Goal: Task Accomplishment & Management: Manage account settings

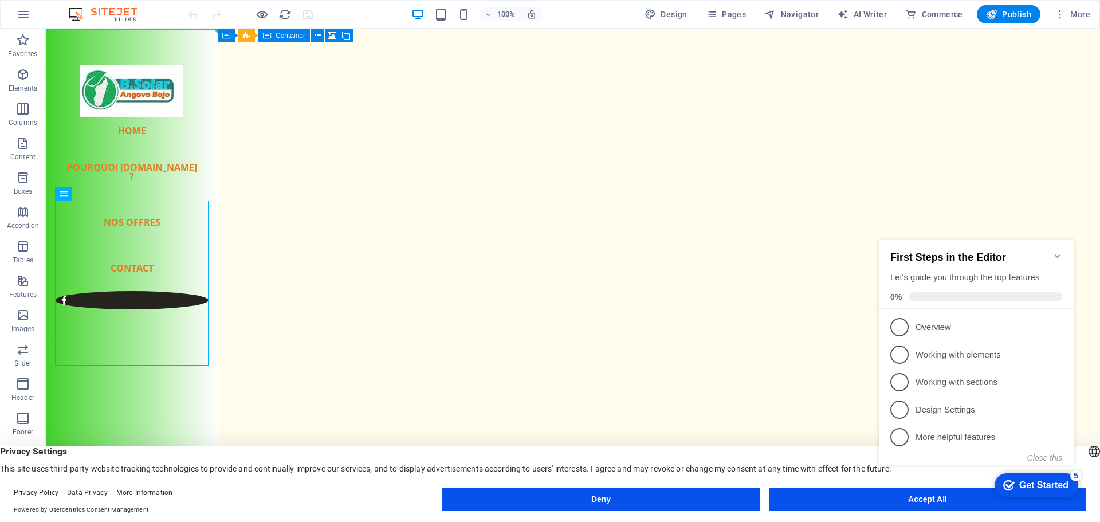
drag, startPoint x: 123, startPoint y: 226, endPoint x: 81, endPoint y: 184, distance: 58.7
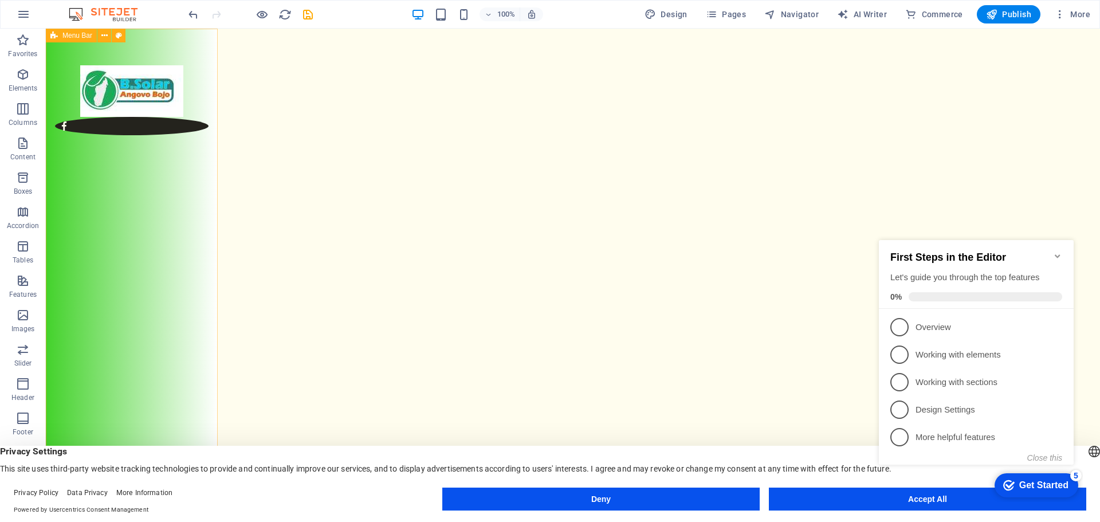
click at [78, 38] on span "Menu Bar" at bounding box center [77, 35] width 30 height 7
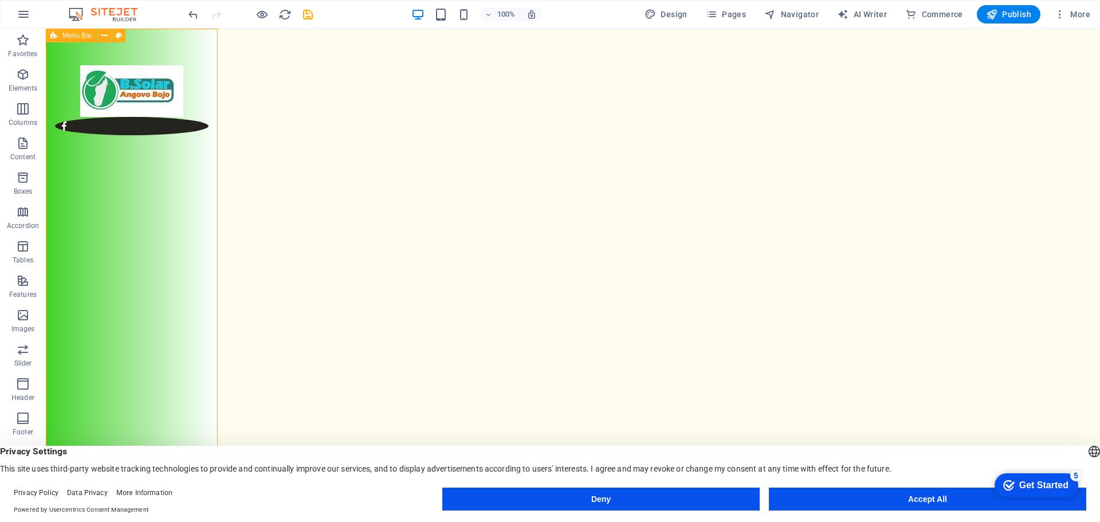
drag, startPoint x: 110, startPoint y: 198, endPoint x: 127, endPoint y: 297, distance: 100.5
click at [128, 297] on div at bounding box center [132, 266] width 172 height 475
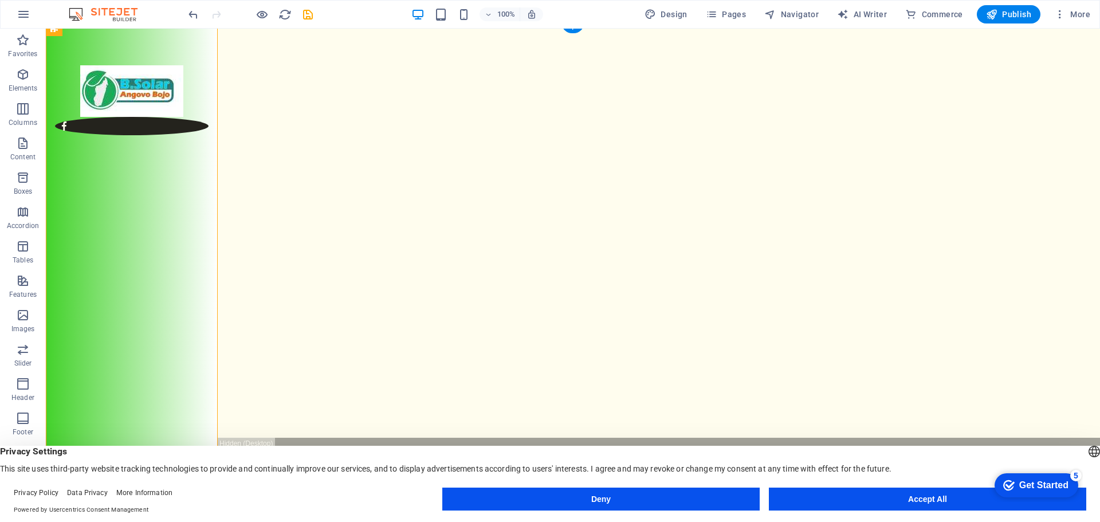
scroll to position [92, 0]
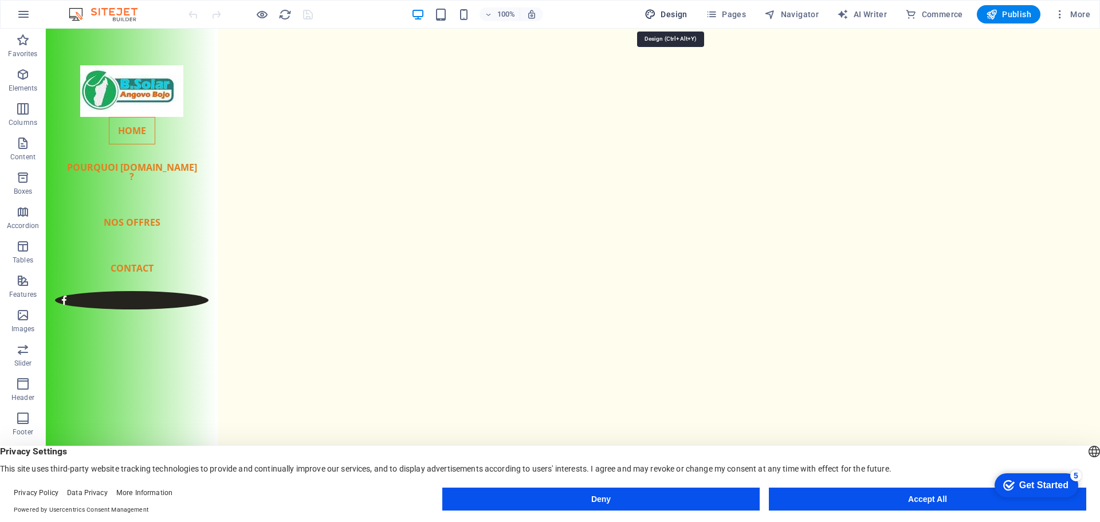
click at [653, 15] on icon "button" at bounding box center [649, 14] width 11 height 11
select select "px"
select select "300"
select select "px"
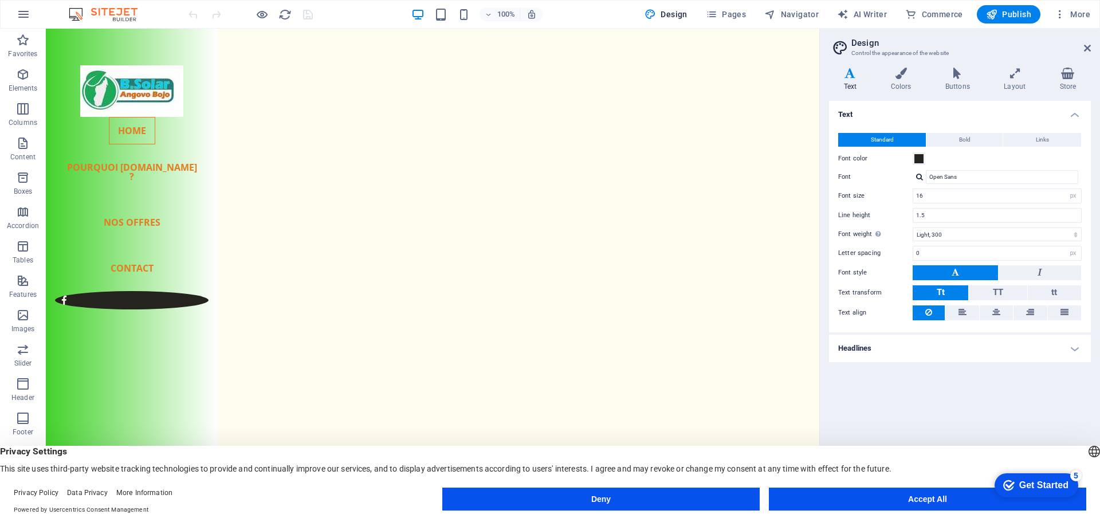
click at [958, 352] on h4 "Headlines" at bounding box center [960, 348] width 262 height 27
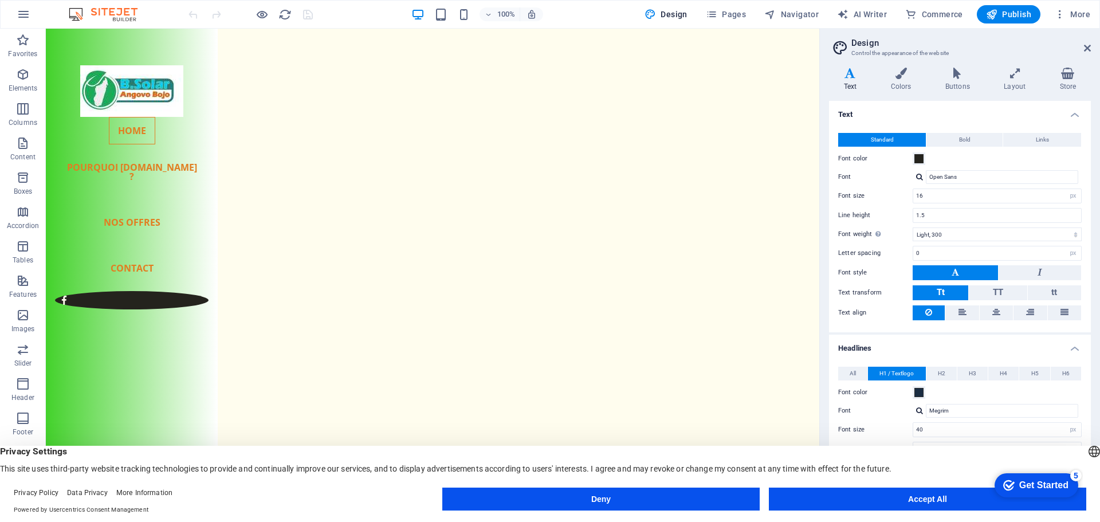
click at [958, 352] on h4 "Headlines" at bounding box center [960, 345] width 262 height 21
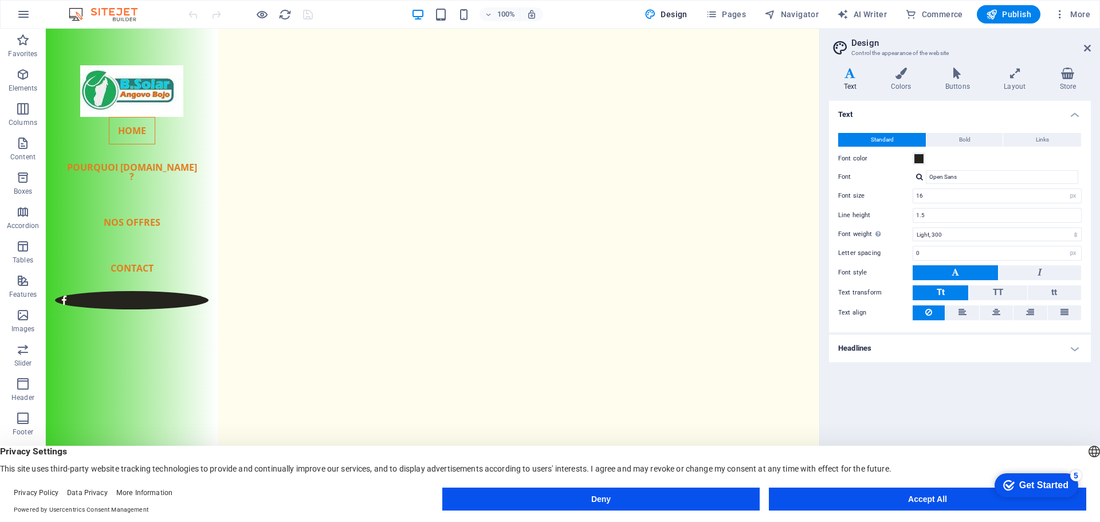
click at [1091, 51] on aside "Design Control the appearance of the website Variants Text Colors Buttons Layou…" at bounding box center [959, 266] width 281 height 475
click at [1086, 48] on icon at bounding box center [1087, 48] width 7 height 9
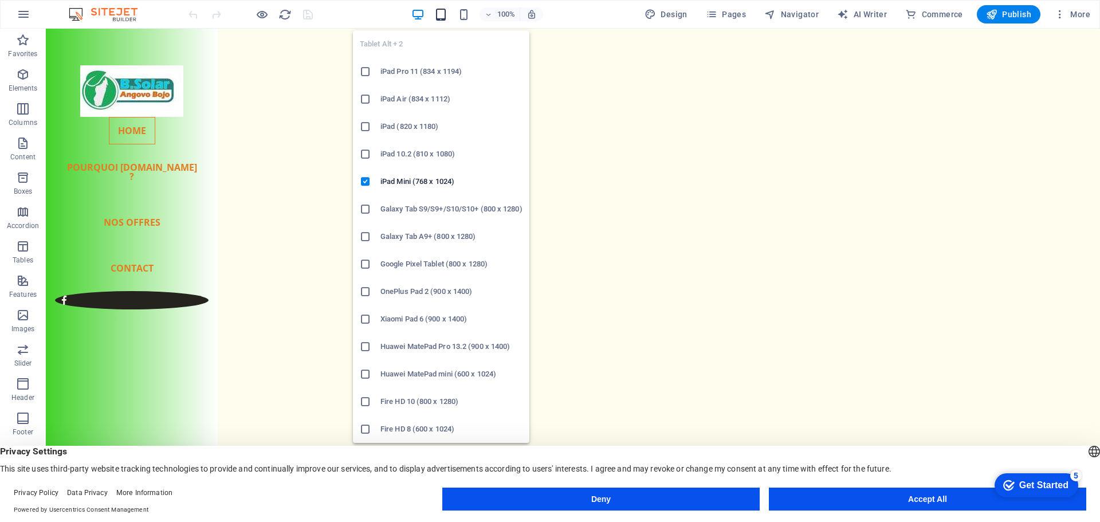
click at [446, 16] on icon "button" at bounding box center [440, 14] width 13 height 13
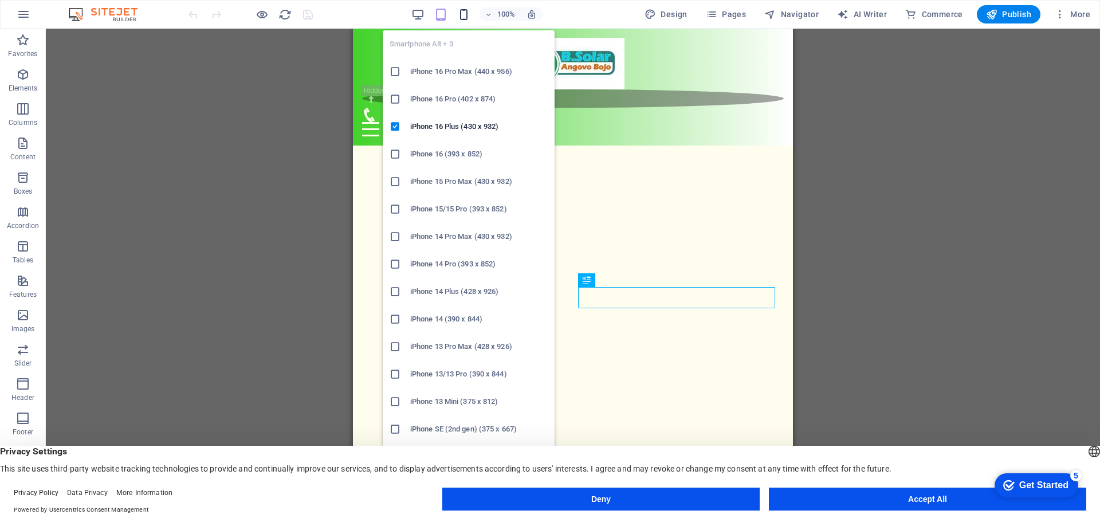
click at [466, 18] on icon "button" at bounding box center [463, 14] width 13 height 13
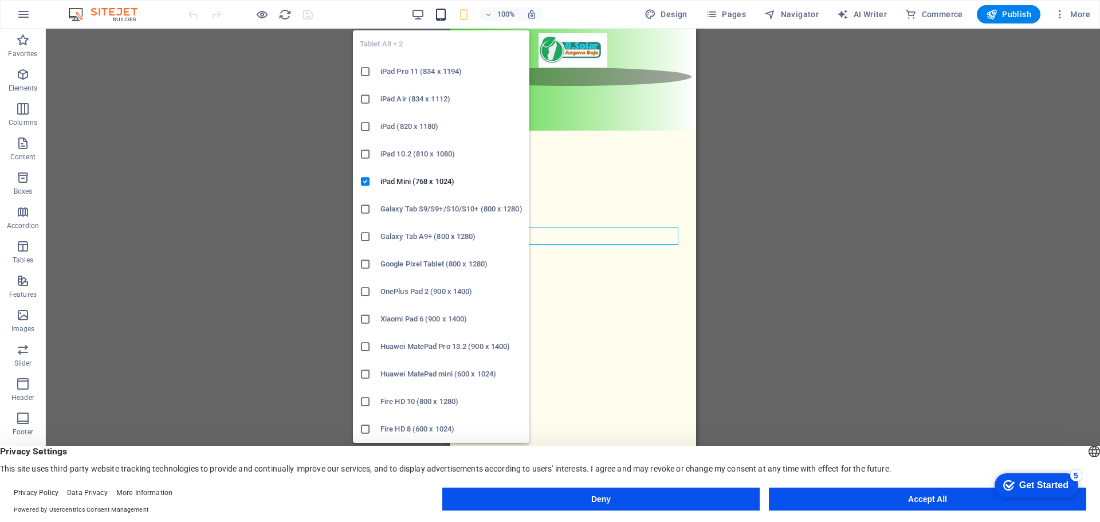
click at [446, 19] on icon "button" at bounding box center [440, 14] width 13 height 13
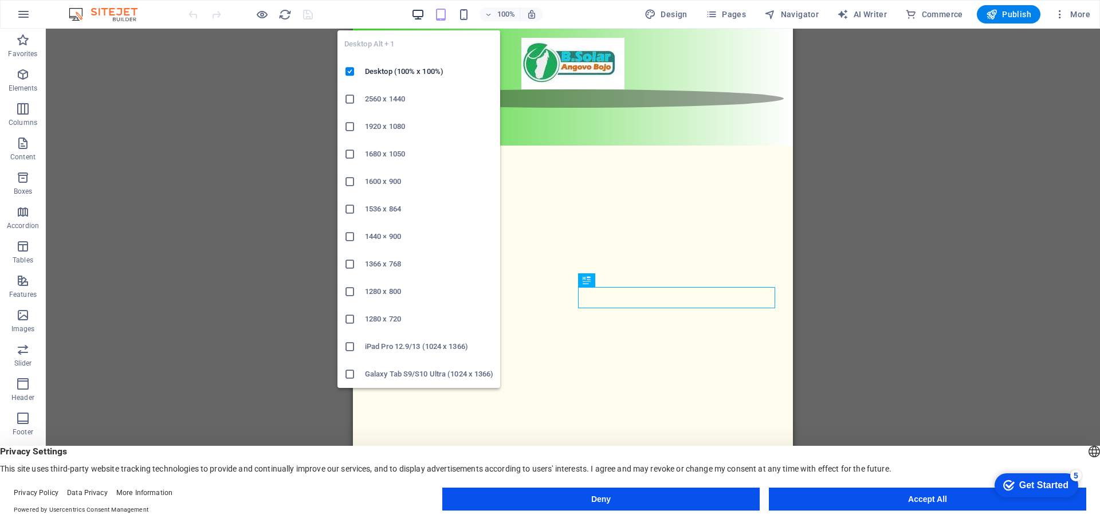
click at [416, 19] on icon "button" at bounding box center [417, 14] width 13 height 13
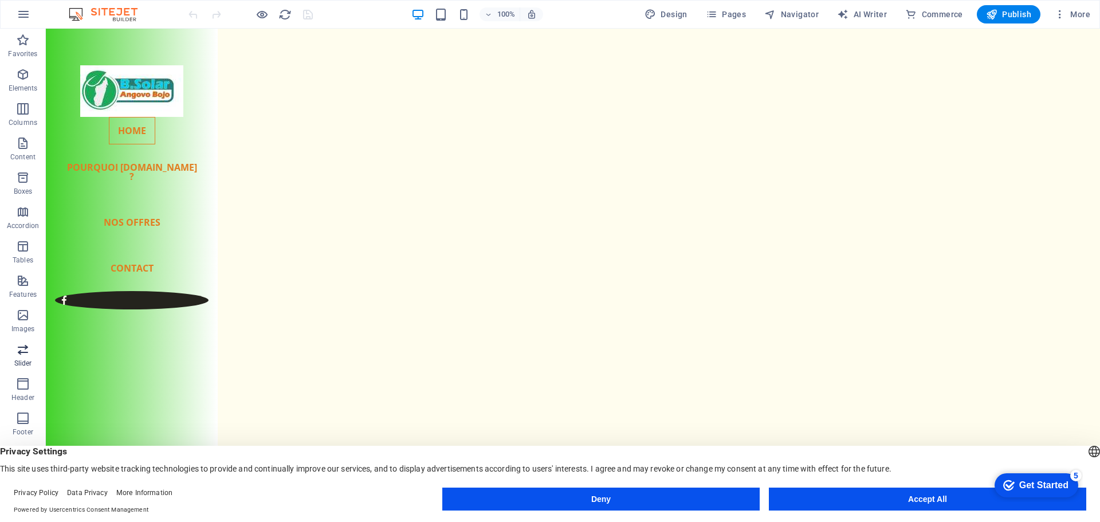
scroll to position [75, 0]
click at [880, 502] on button "Accept All" at bounding box center [927, 498] width 317 height 23
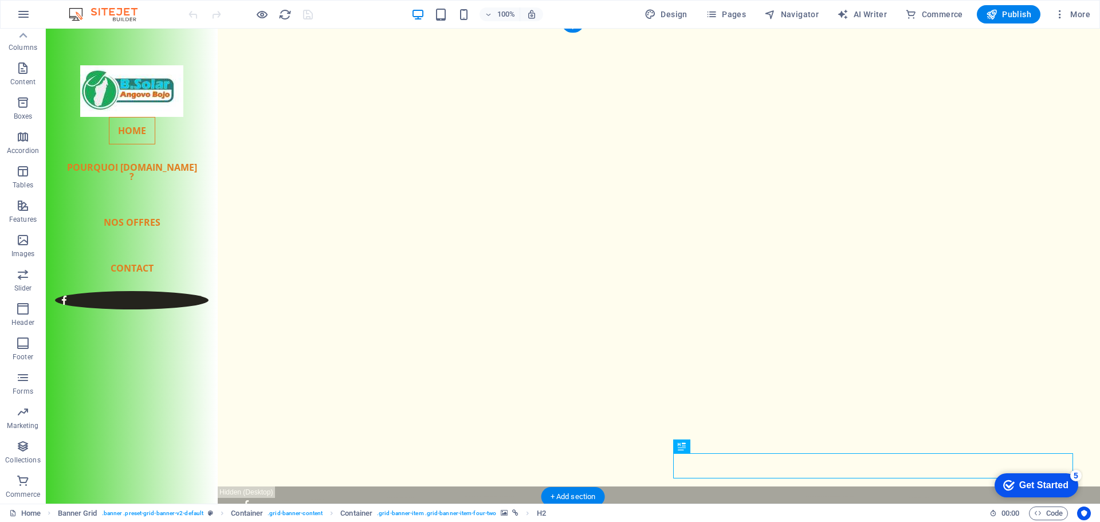
scroll to position [0, 0]
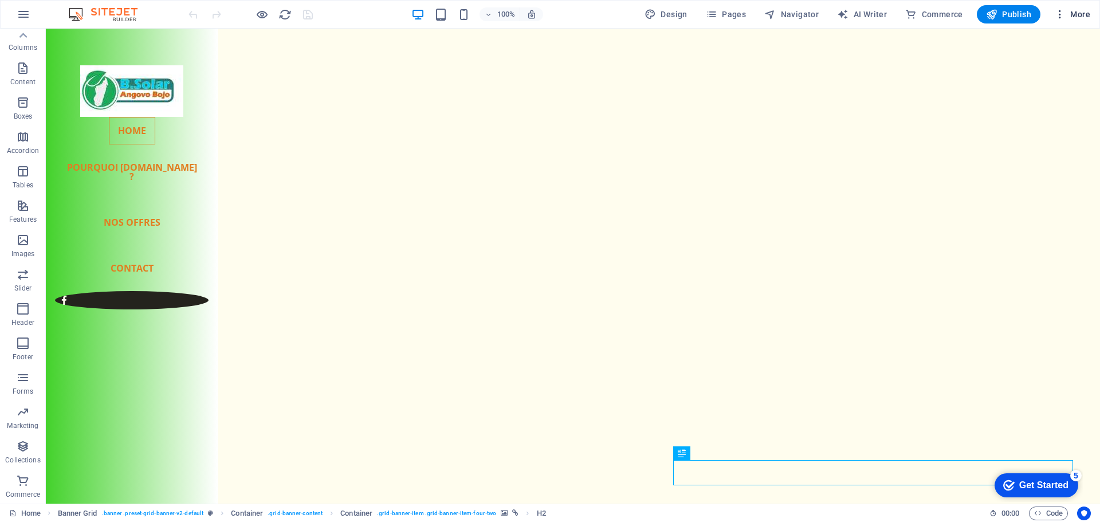
click at [1058, 16] on icon "button" at bounding box center [1059, 14] width 11 height 11
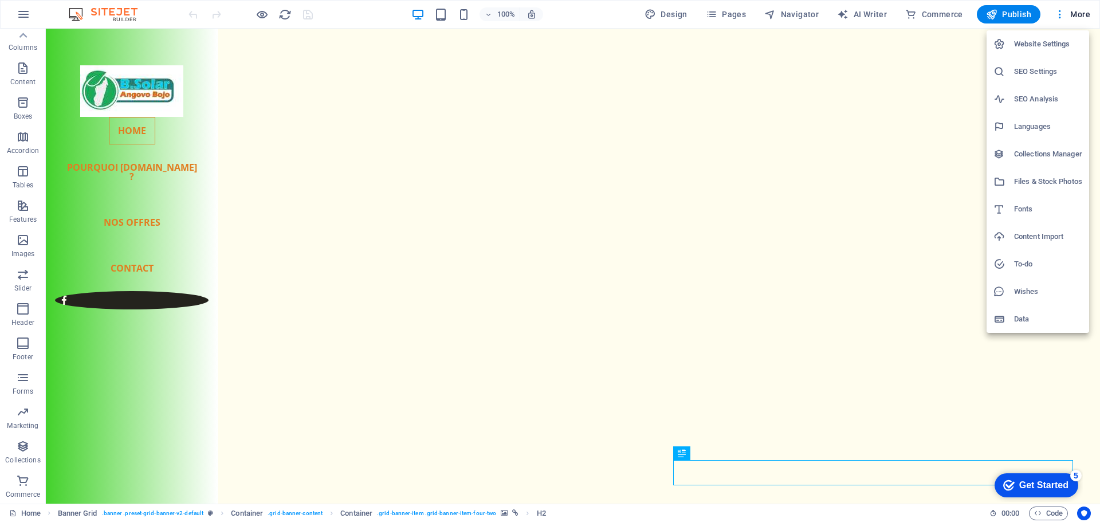
click at [1048, 42] on h6 "Website Settings" at bounding box center [1048, 44] width 68 height 14
